Goal: Check status

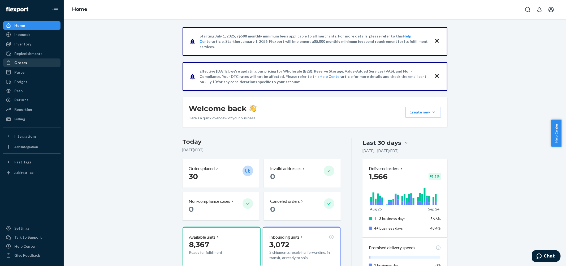
click at [29, 62] on div "Orders" at bounding box center [32, 62] width 56 height 7
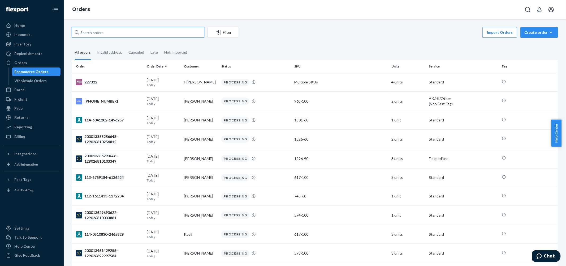
click at [157, 32] on input "text" at bounding box center [138, 32] width 133 height 11
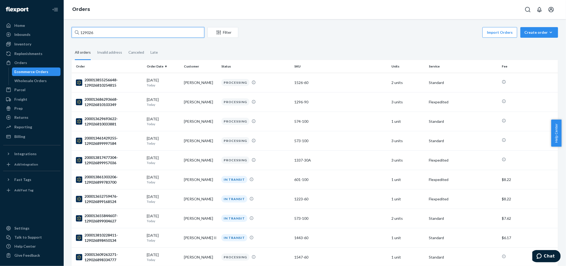
click at [163, 31] on input "129026" at bounding box center [138, 32] width 133 height 11
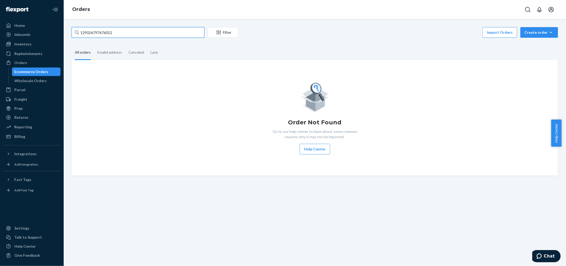
drag, startPoint x: 121, startPoint y: 33, endPoint x: 67, endPoint y: 30, distance: 54.5
click at [67, 30] on div "129026797676012 Filter Import Orders Create order Ecommerce order Removal order…" at bounding box center [315, 142] width 502 height 246
drag, startPoint x: 132, startPoint y: 33, endPoint x: 40, endPoint y: 31, distance: 92.1
click at [36, 33] on div "Home Inbounds Shipping Plans Problems Inventory Products Lot & Expiration Reple…" at bounding box center [283, 133] width 566 height 266
paste input "200013592963833"
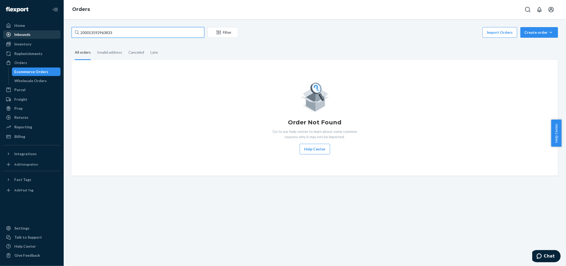
type input "200013592963833"
click at [131, 50] on div "Canceled" at bounding box center [136, 52] width 16 height 15
click at [125, 45] on input "Canceled" at bounding box center [125, 45] width 0 height 0
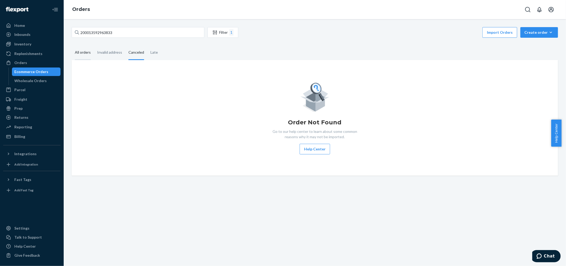
click at [86, 52] on div "All orders" at bounding box center [83, 52] width 16 height 15
click at [72, 45] on input "All orders" at bounding box center [72, 45] width 0 height 0
drag, startPoint x: 121, startPoint y: 32, endPoint x: 73, endPoint y: 27, distance: 48.0
click at [73, 27] on input "200013592963833" at bounding box center [138, 32] width 133 height 11
click at [129, 33] on input "200013592963833" at bounding box center [138, 32] width 133 height 11
